Goal: Task Accomplishment & Management: Use online tool/utility

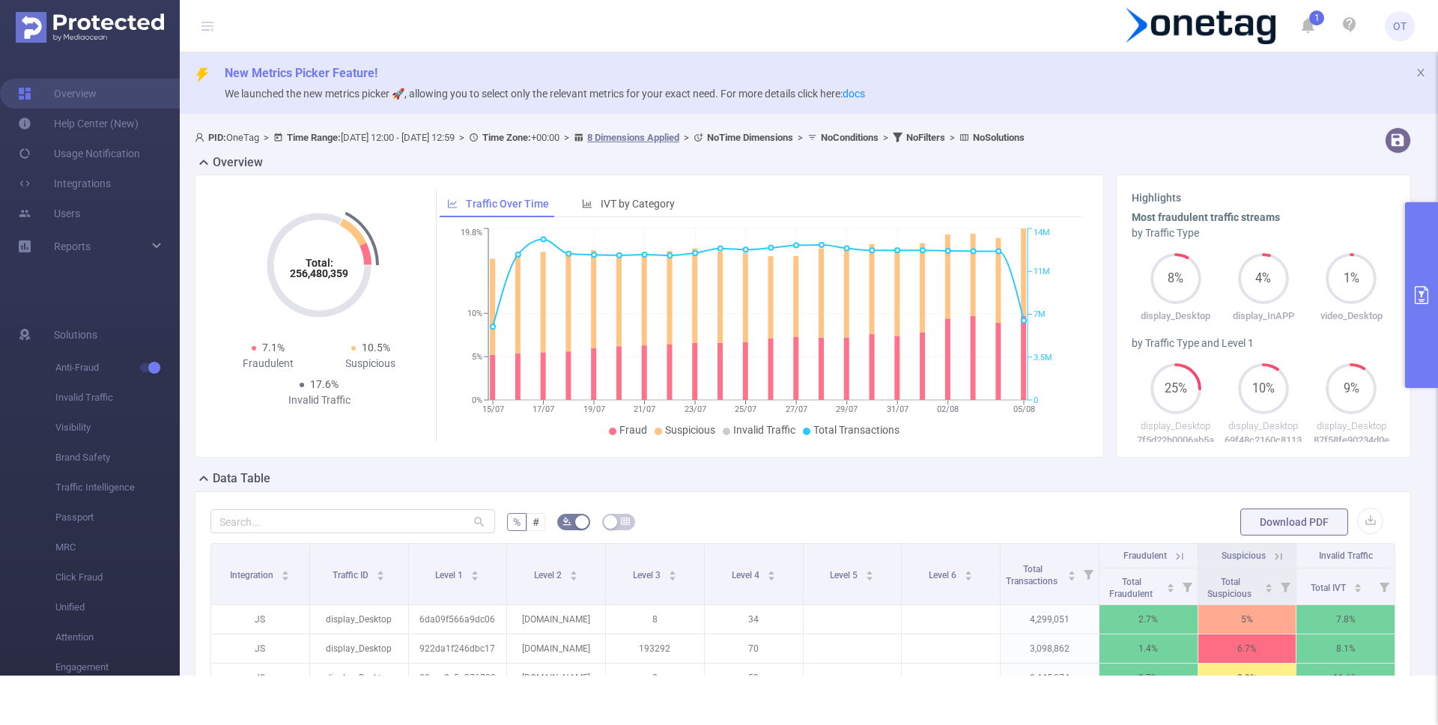
scroll to position [313, 0]
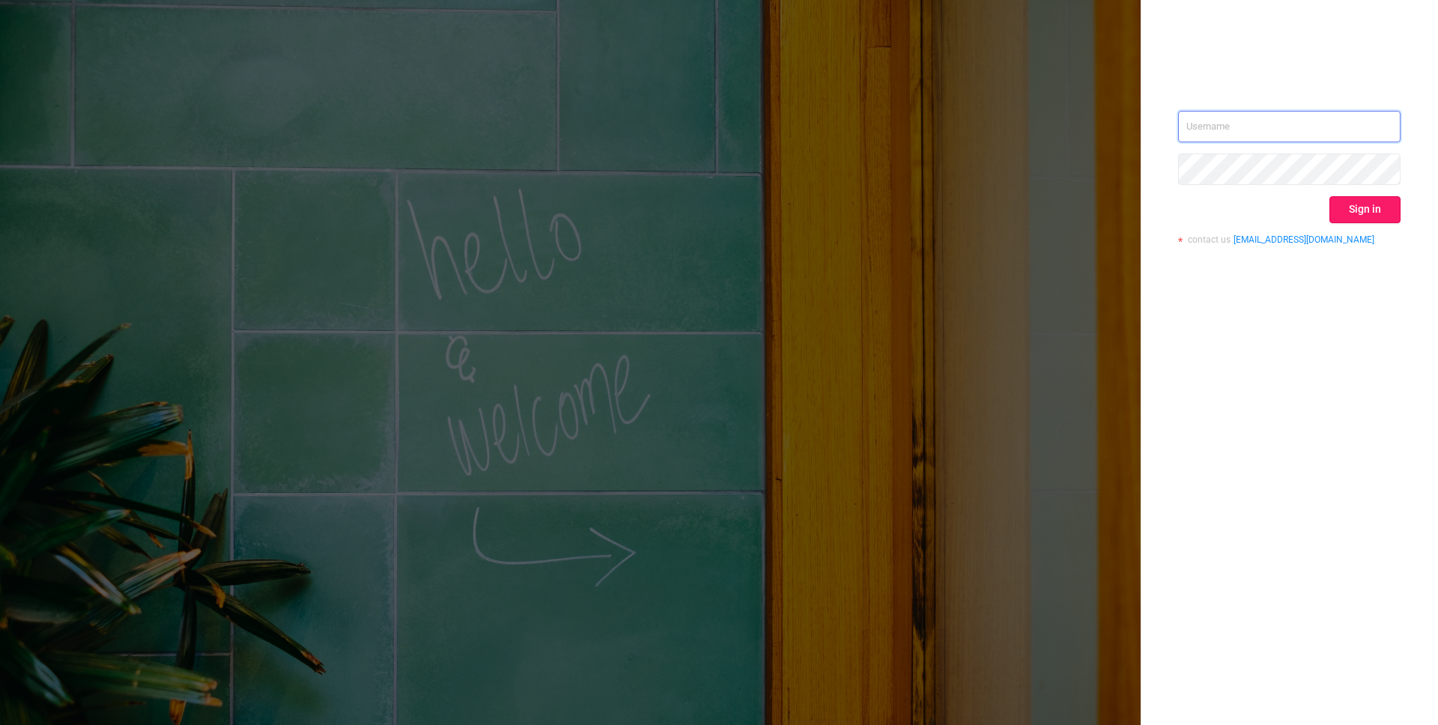
type input "[EMAIL_ADDRESS][DOMAIN_NAME]"
click at [1370, 203] on button "Sign in" at bounding box center [1365, 209] width 71 height 27
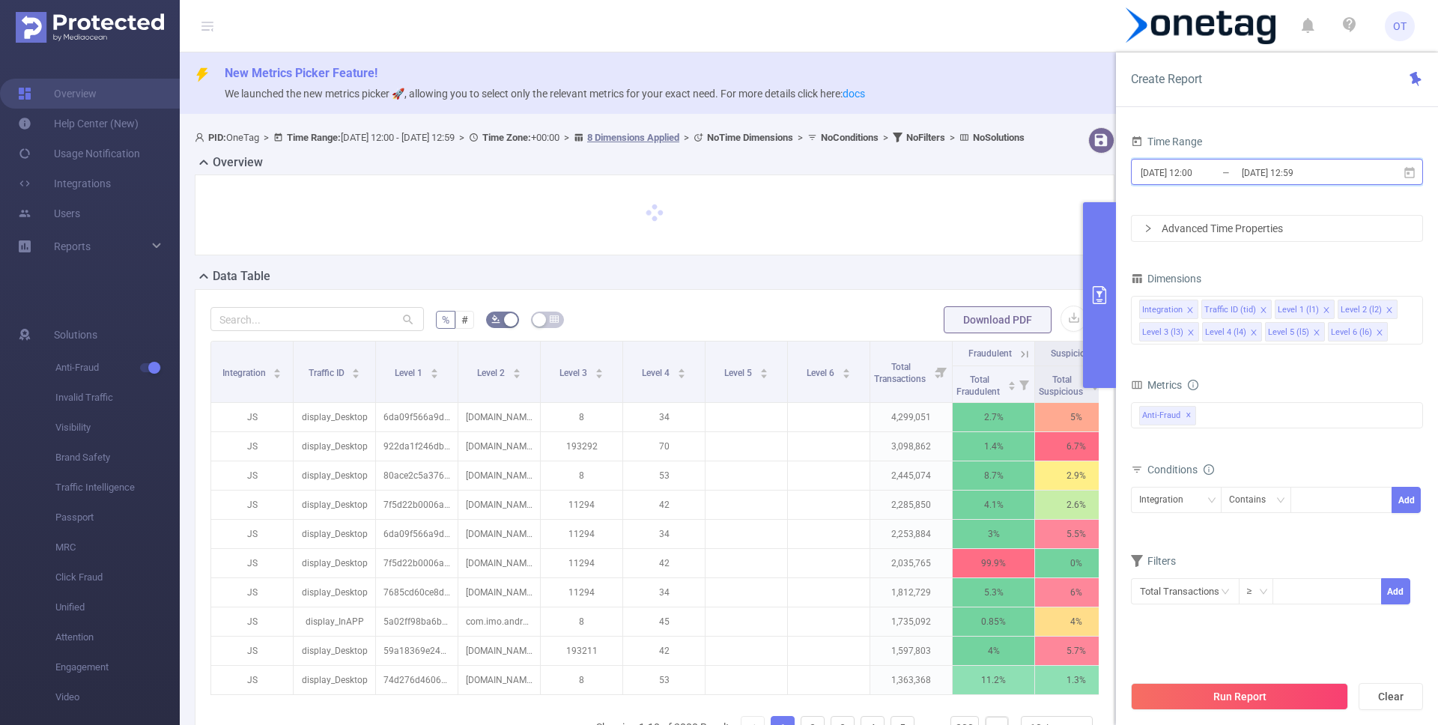
click at [1411, 172] on icon at bounding box center [1409, 172] width 13 height 13
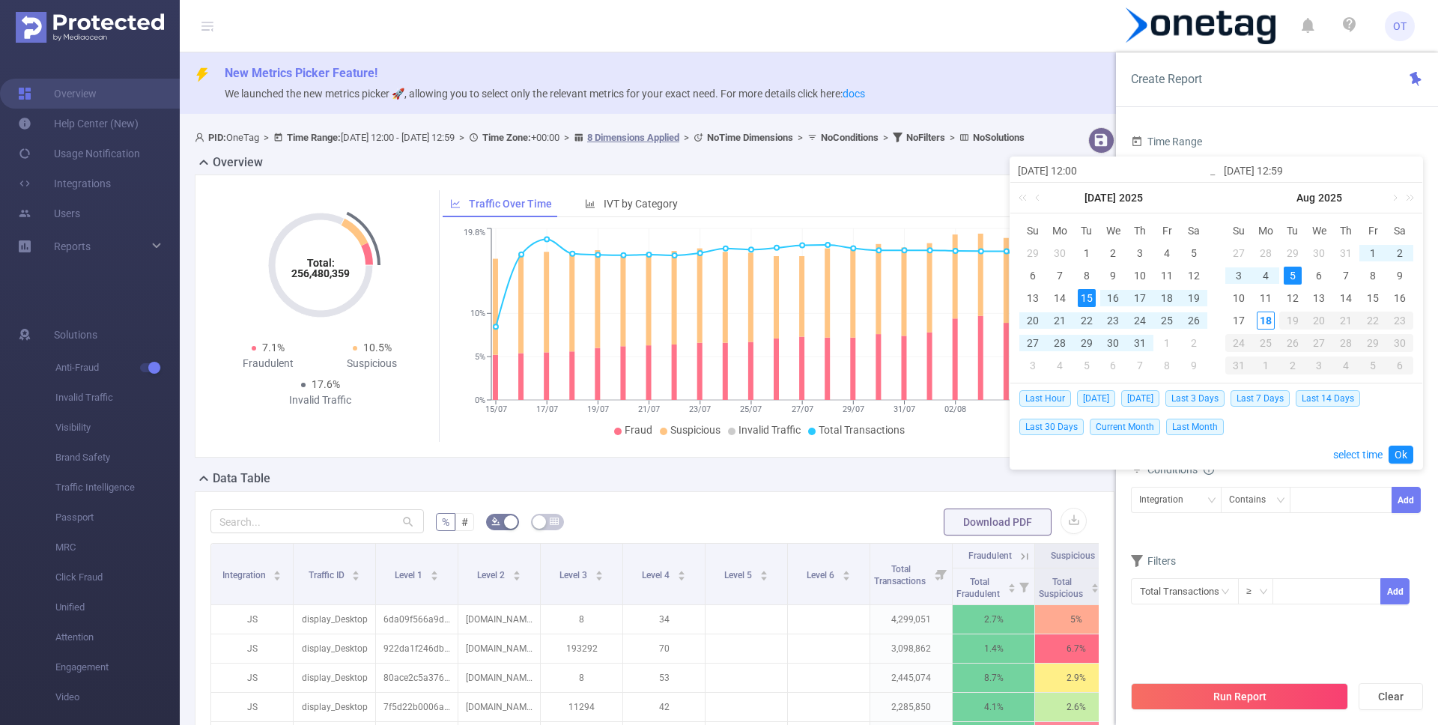
click at [1088, 295] on div "15" at bounding box center [1087, 298] width 18 height 18
click at [1267, 321] on div "18" at bounding box center [1266, 321] width 18 height 18
type input "2025-08-18 12:59"
click at [1248, 317] on td "17" at bounding box center [1239, 320] width 27 height 22
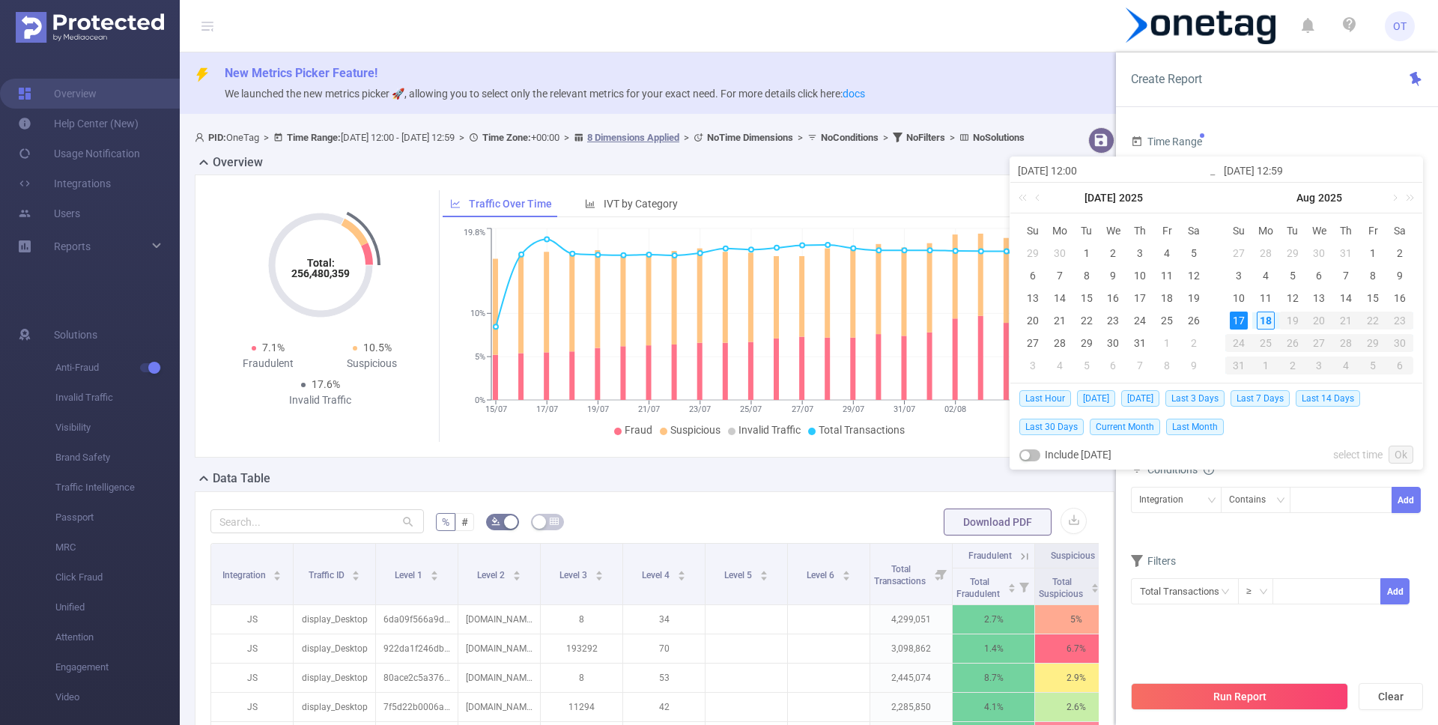
click at [1244, 319] on div "17" at bounding box center [1239, 321] width 18 height 18
type input "2025-08-17 12:00"
type input "2025-08-17 12:59"
type input "2025-08-17 12:00"
type input "2025-08-17 12:59"
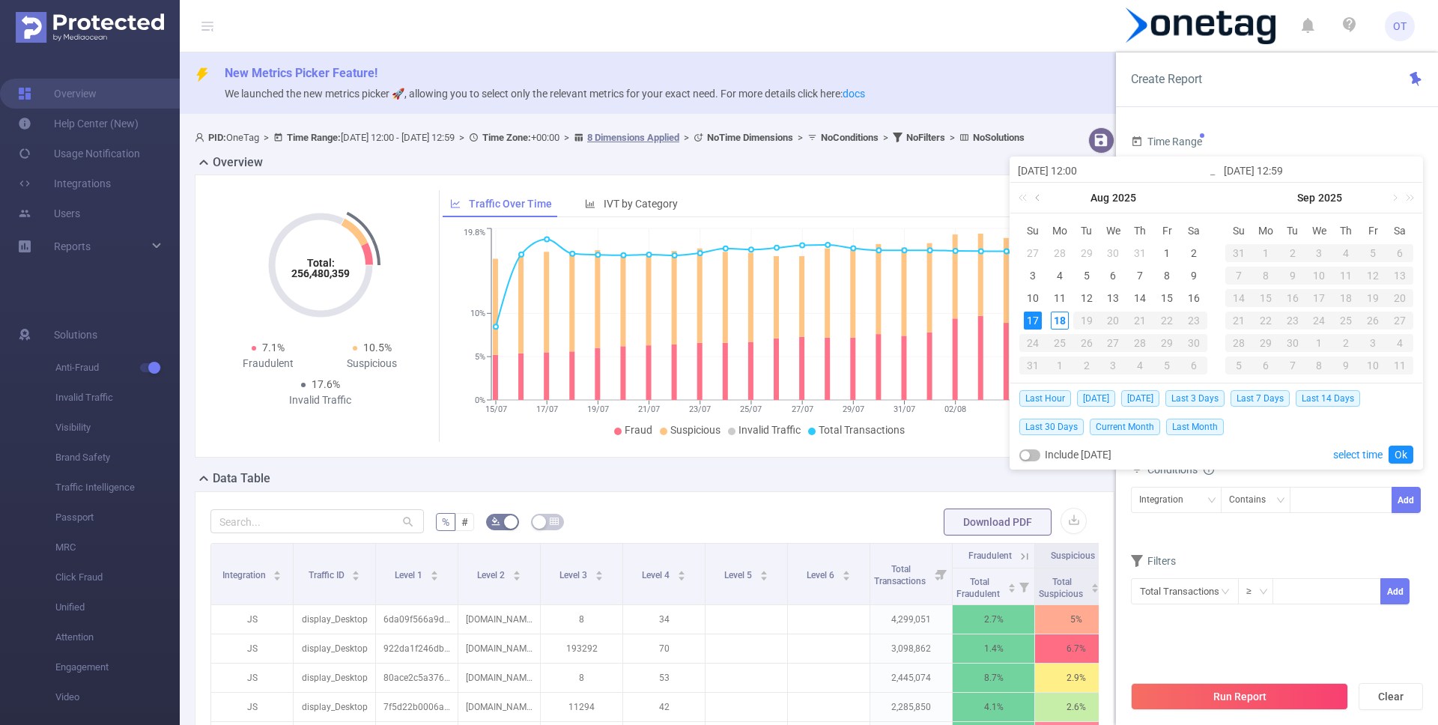
click at [1034, 199] on link at bounding box center [1038, 198] width 13 height 30
click at [1084, 294] on div "15" at bounding box center [1087, 298] width 18 height 18
click at [1087, 251] on div "1" at bounding box center [1087, 253] width 18 height 18
type input "2025-07-01 12:00"
type input "2025-07-15 12:59"
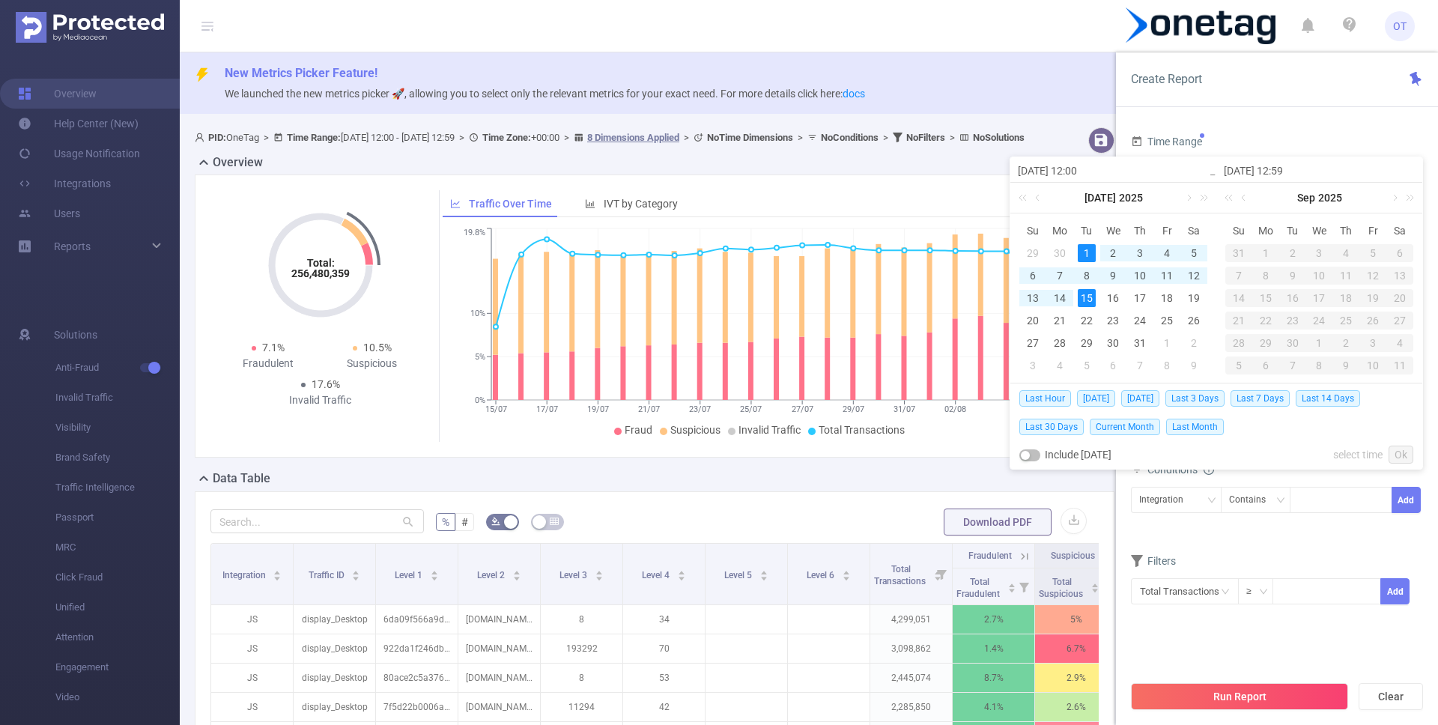
type input "2025-07-01 12:00"
type input "2025-07-15 12:59"
click at [1237, 324] on div "17" at bounding box center [1239, 321] width 18 height 18
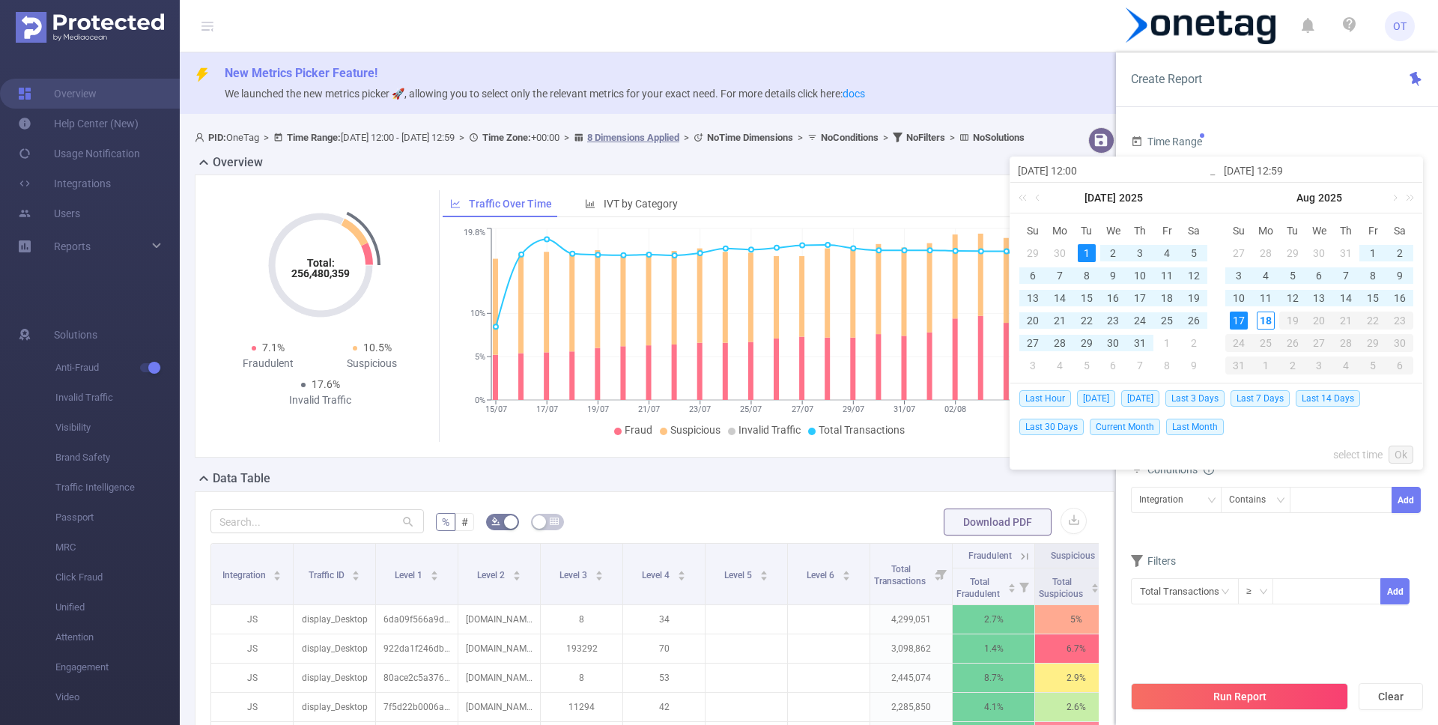
click at [1088, 253] on div "1" at bounding box center [1087, 253] width 18 height 18
type input "2025-08-17 12:59"
click at [1407, 451] on link "Ok" at bounding box center [1401, 455] width 25 height 18
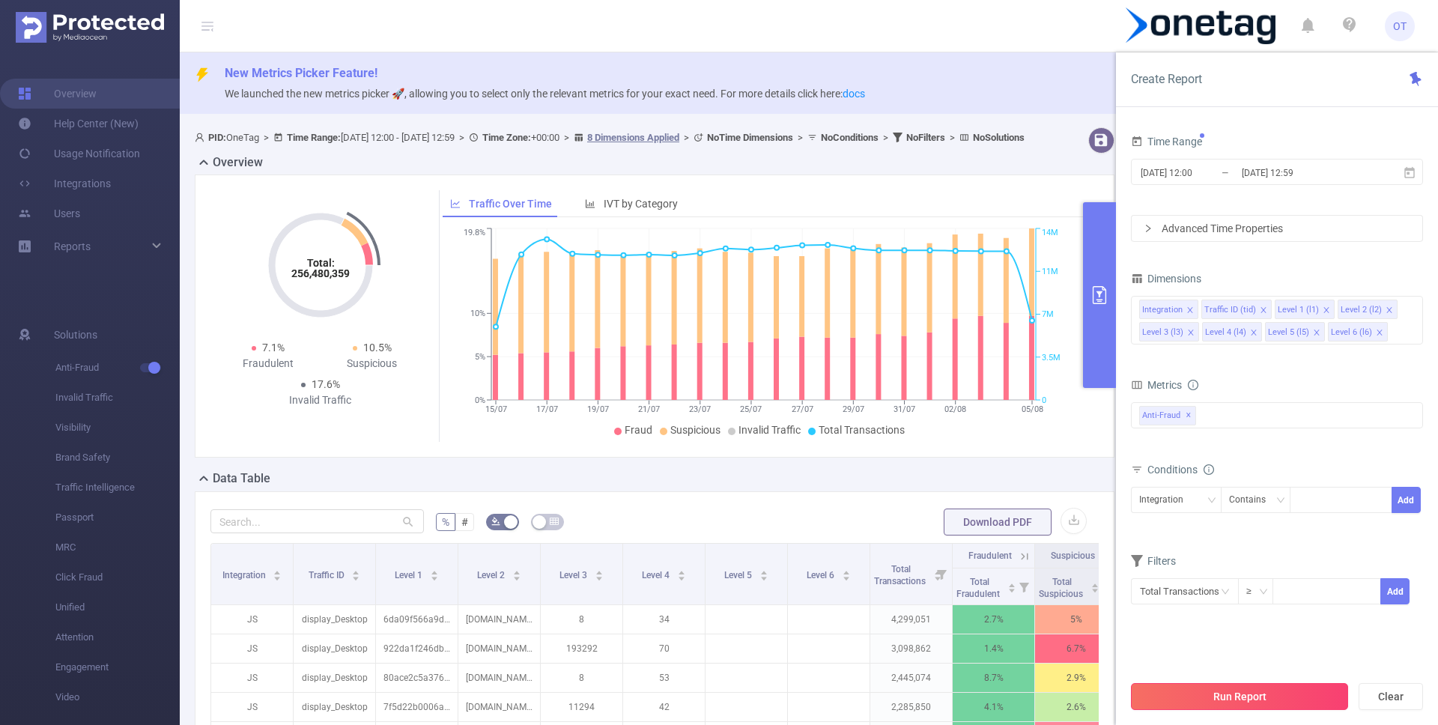
click at [1265, 688] on button "Run Report" at bounding box center [1239, 696] width 217 height 27
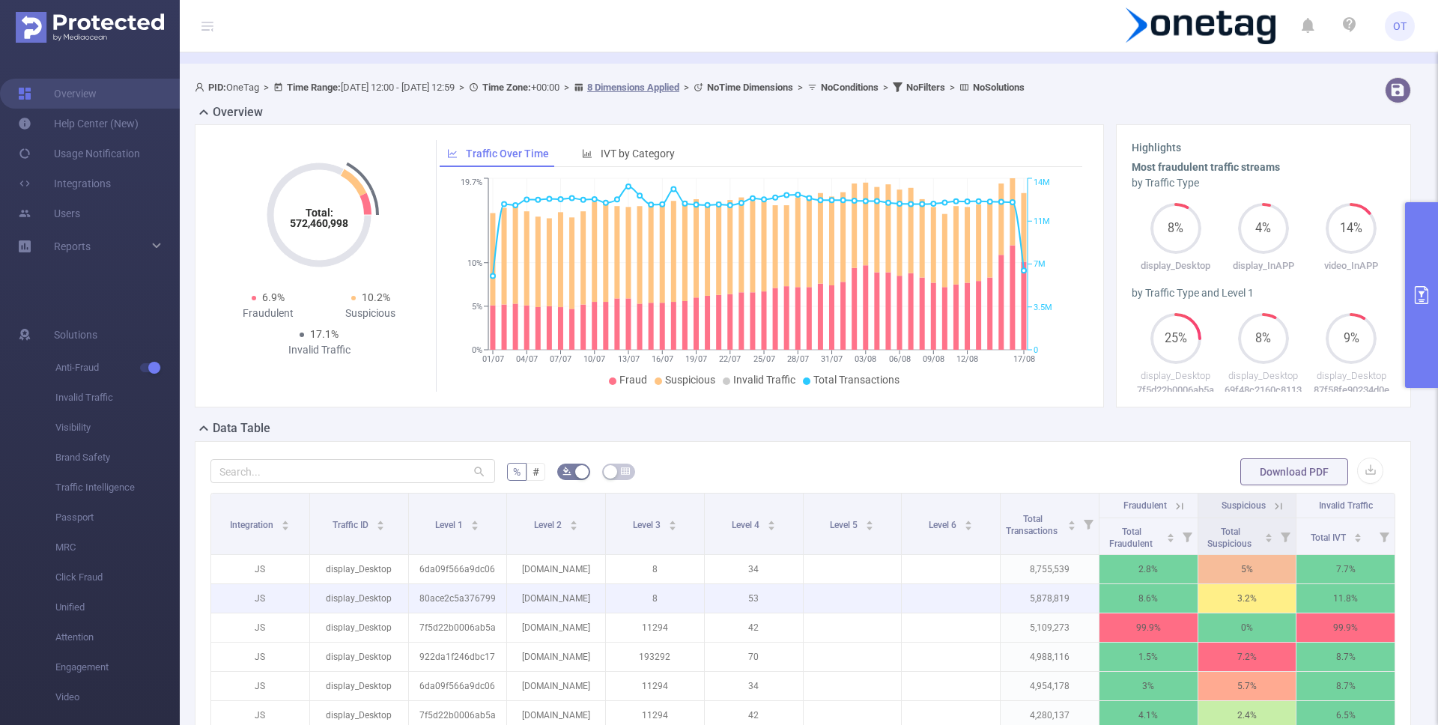
scroll to position [51, 0]
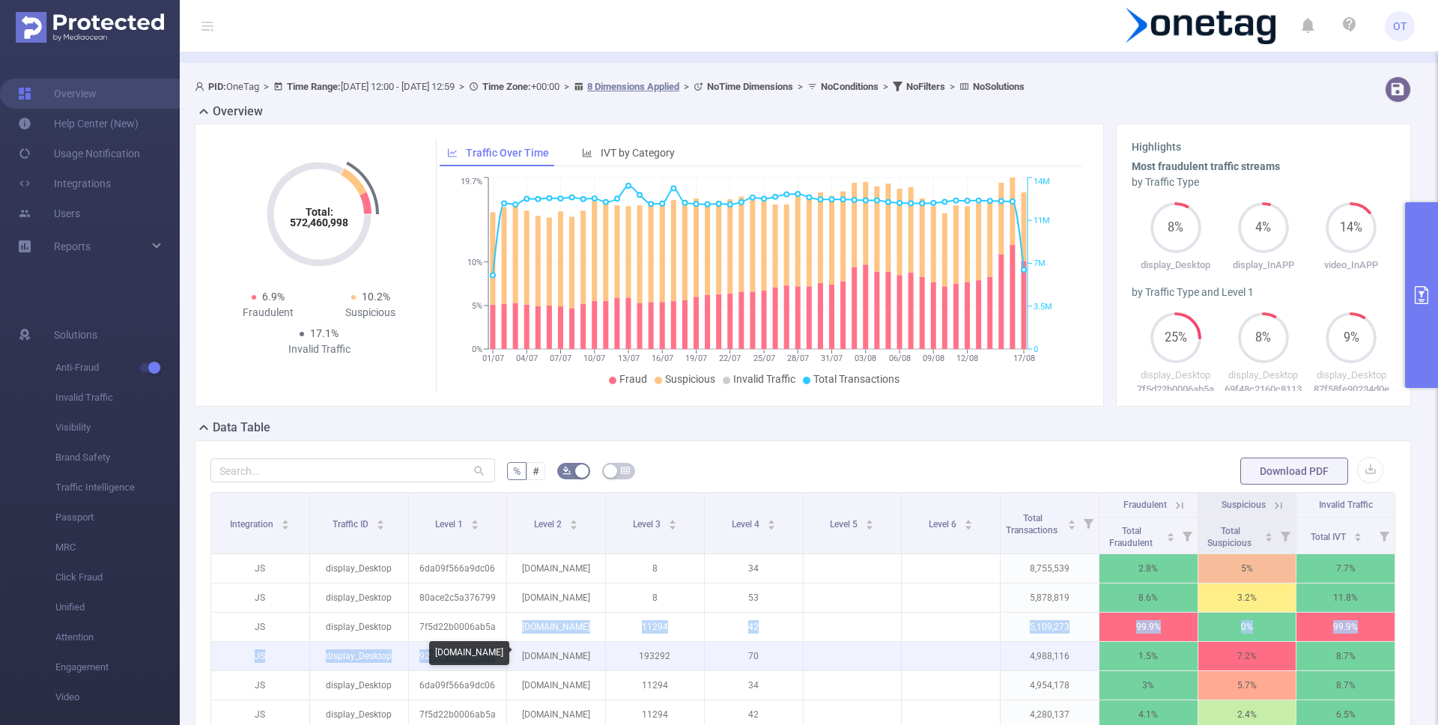
drag, startPoint x: 523, startPoint y: 629, endPoint x: 569, endPoint y: 649, distance: 50.0
click at [565, 647] on tbody "JS display_Desktop 6da09f566a9dc06 poki.com 8 34 8,755,539 2.8% 5% 7.7% JS disp…" at bounding box center [803, 700] width 1184 height 292
click at [573, 652] on p "[DOMAIN_NAME]" at bounding box center [556, 656] width 98 height 28
click at [583, 654] on p "[DOMAIN_NAME]" at bounding box center [556, 656] width 98 height 28
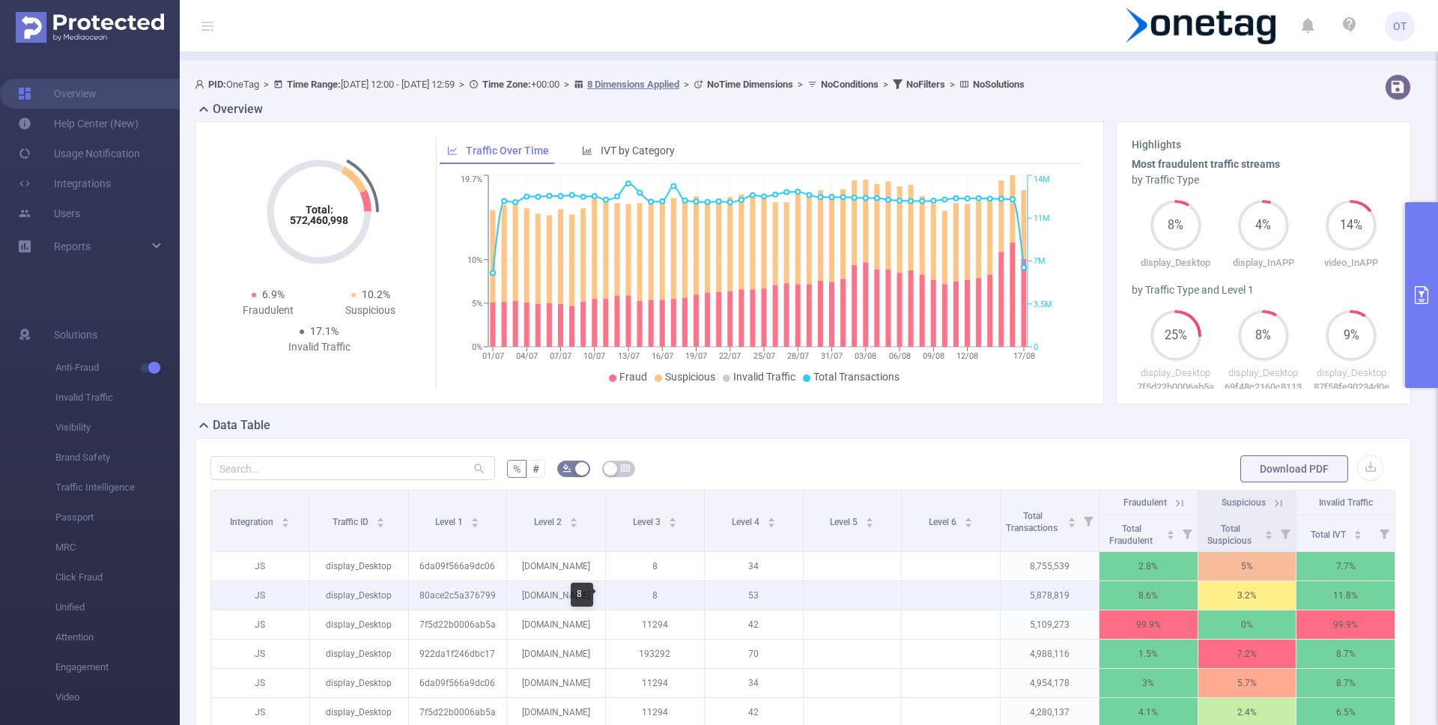
scroll to position [54, 0]
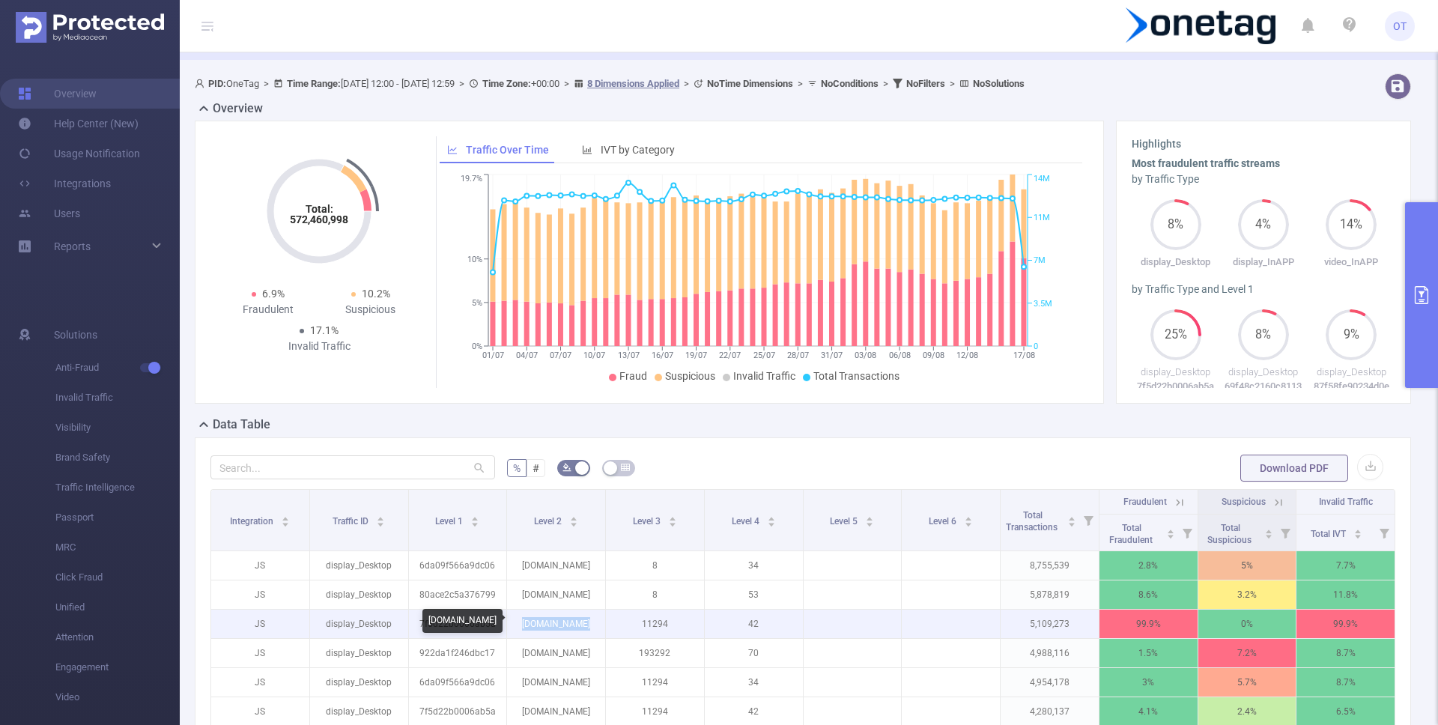
drag, startPoint x: 523, startPoint y: 622, endPoint x: 583, endPoint y: 622, distance: 59.9
click at [583, 622] on p "[DOMAIN_NAME]" at bounding box center [556, 624] width 98 height 28
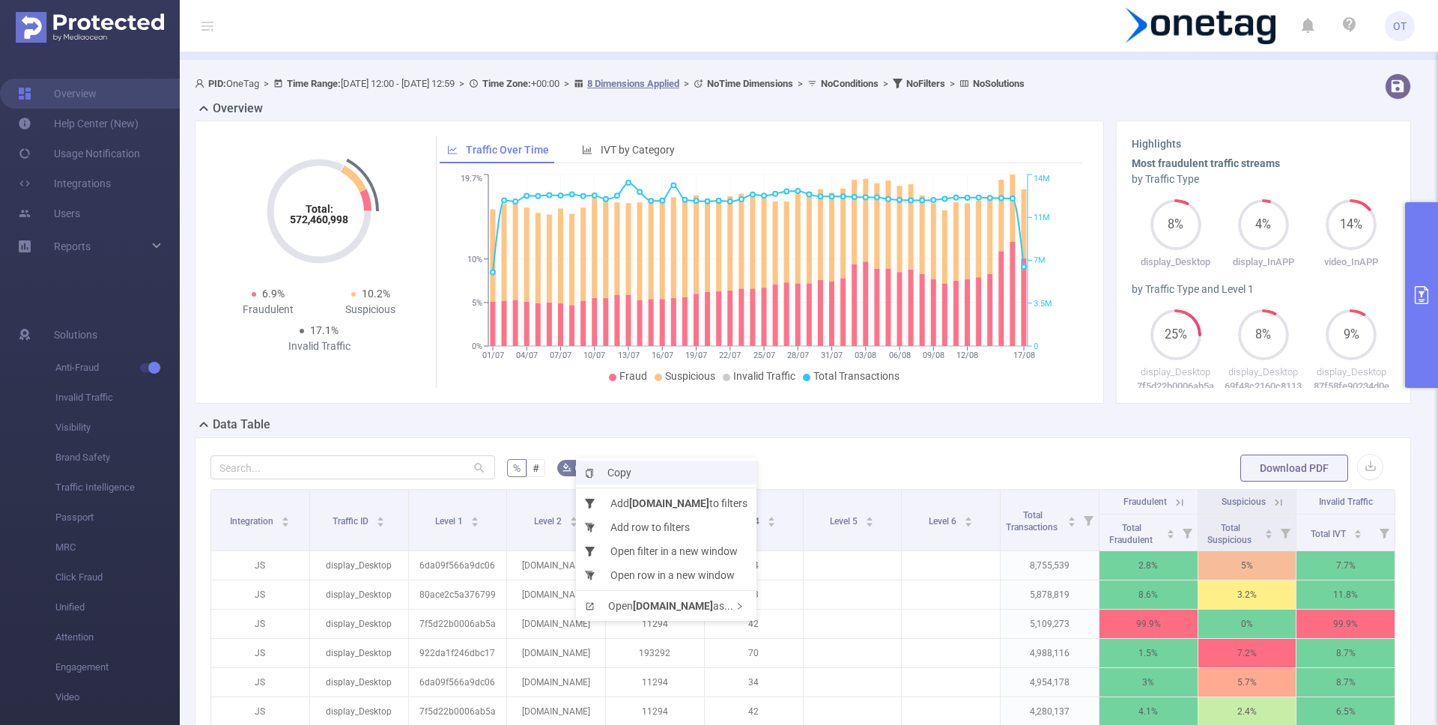
click at [626, 470] on span "Copy" at bounding box center [608, 473] width 46 height 12
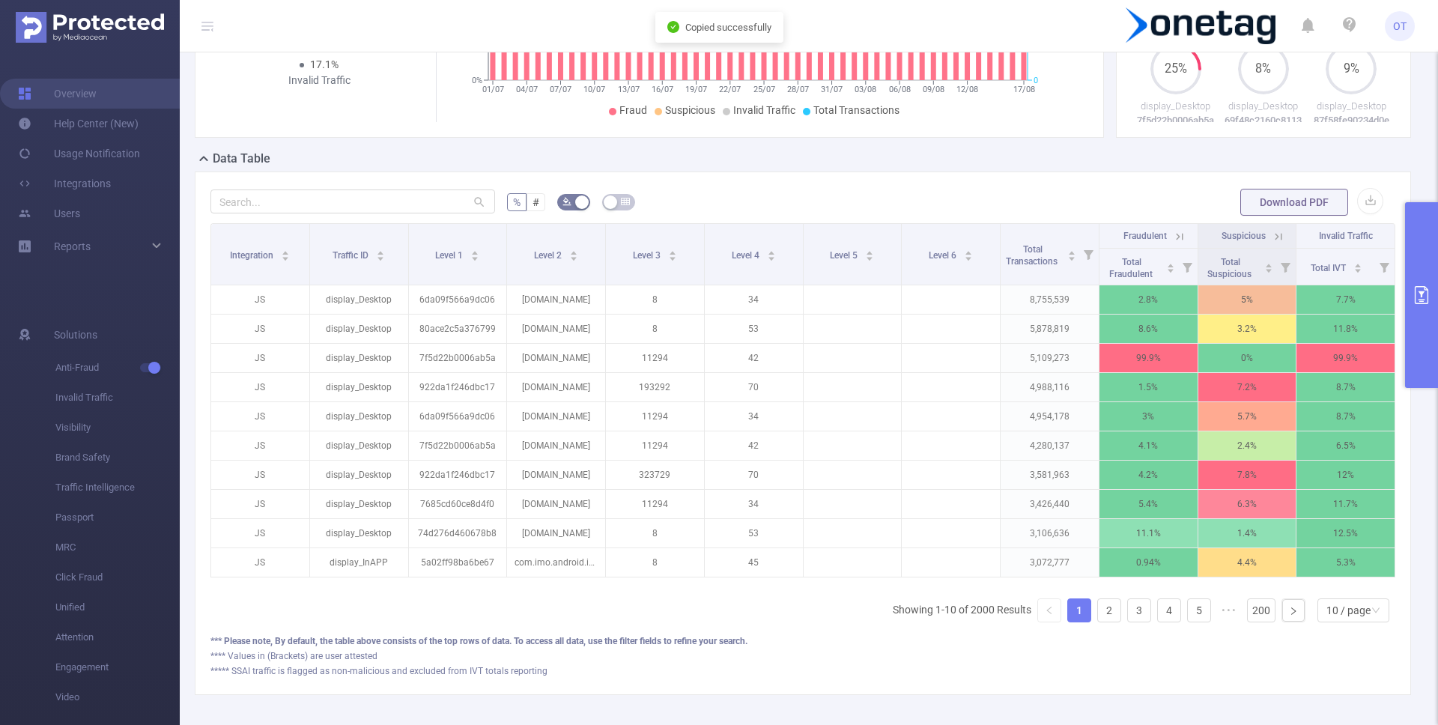
scroll to position [242, 0]
